Goal: Check status

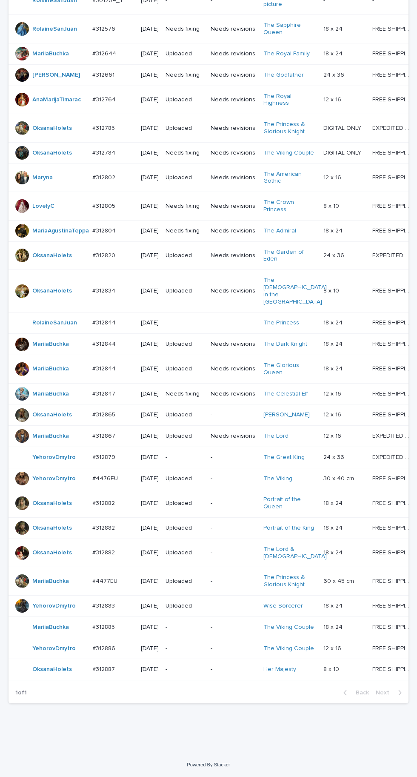
scroll to position [284, 0]
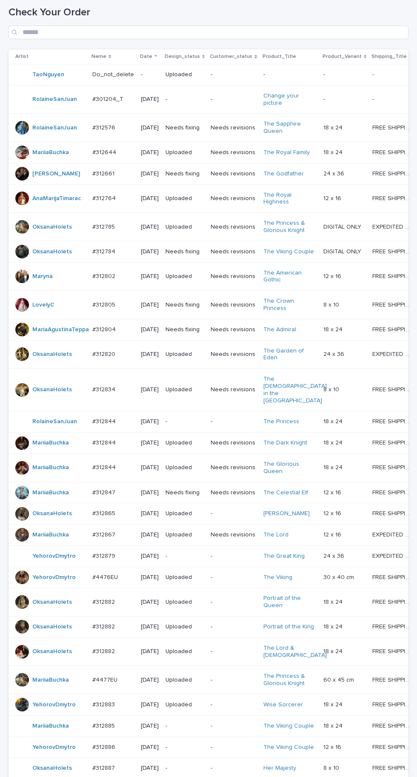
scroll to position [312, 0]
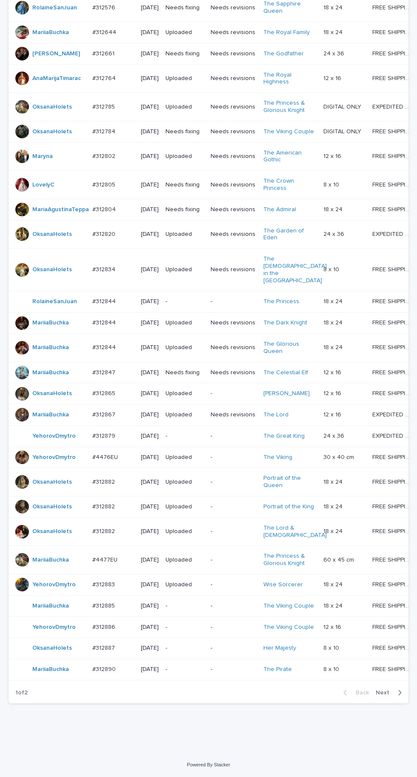
click at [392, 696] on span "Next" at bounding box center [385, 693] width 19 height 6
